Goal: Check status

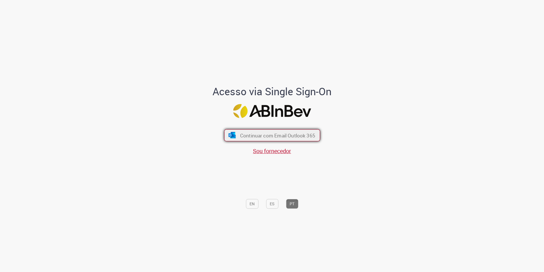
click at [262, 132] on span "Continuar com Email Outlook 365" at bounding box center [277, 135] width 75 height 7
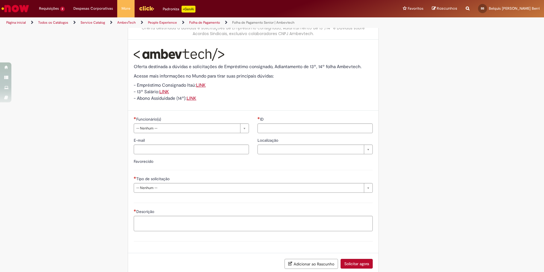
scroll to position [40, 0]
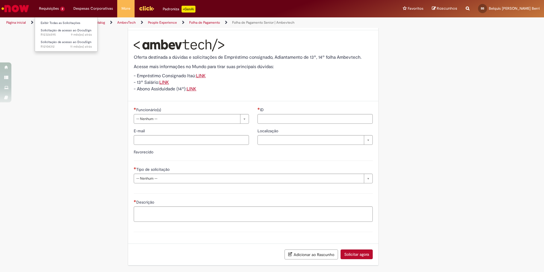
click at [54, 8] on li "Requisições 2 Exibir Todas as Solicitações Solicitação de acesso ao DocuSign 9 …" at bounding box center [52, 8] width 34 height 17
click at [52, 24] on link "Exibir Todas as Solicitações" at bounding box center [66, 23] width 63 height 6
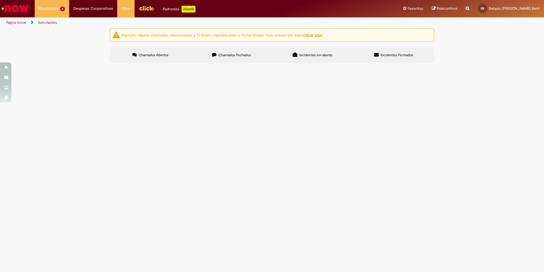
click at [242, 56] on span "Chamados Fechados" at bounding box center [235, 55] width 32 height 5
click at [0, 0] on td "Confirmo o envio de e-mail manifestando Oposição a Contribuição Assistencial." at bounding box center [0, 0] width 0 height 0
click at [0, 0] on span "Confirmo o envio de e-mail manifestando Oposição a Contribuição Assistencial." at bounding box center [0, 0] width 0 height 0
click at [0, 0] on span "Folha de Pagamento Senior | Ambevtech" at bounding box center [0, 0] width 0 height 0
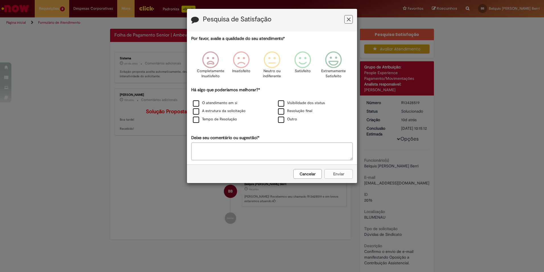
click at [335, 177] on div "Cancelar Enviar" at bounding box center [272, 173] width 170 height 18
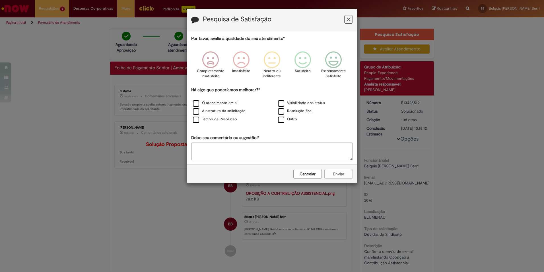
drag, startPoint x: 308, startPoint y: 176, endPoint x: 294, endPoint y: 174, distance: 13.5
click at [307, 176] on button "Cancelar" at bounding box center [307, 174] width 28 height 10
